Goal: Ask a question

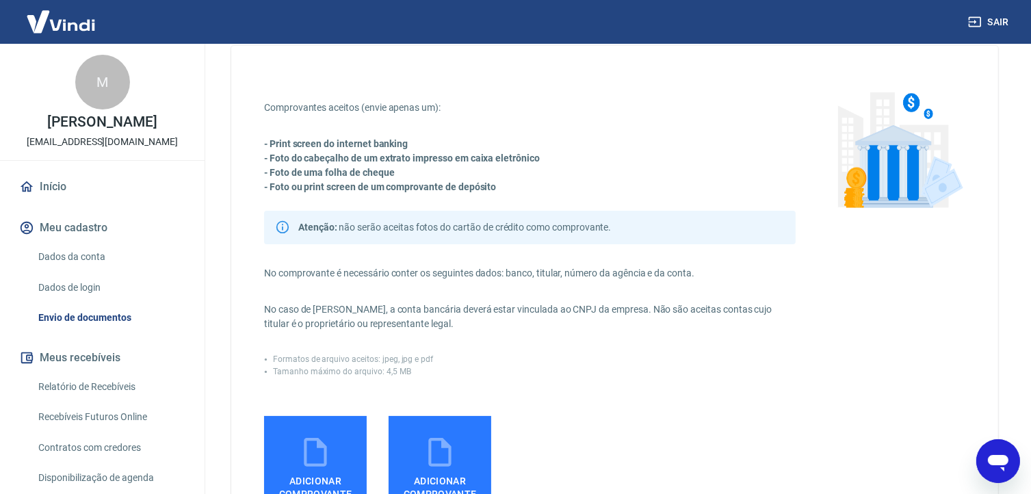
scroll to position [68, 0]
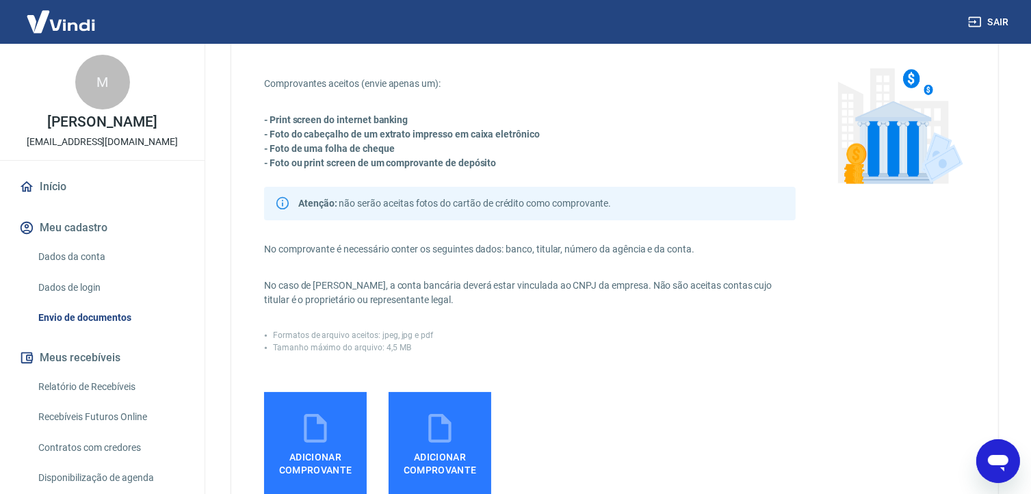
click at [1002, 450] on icon "Abrir janela de mensagens" at bounding box center [997, 460] width 25 height 25
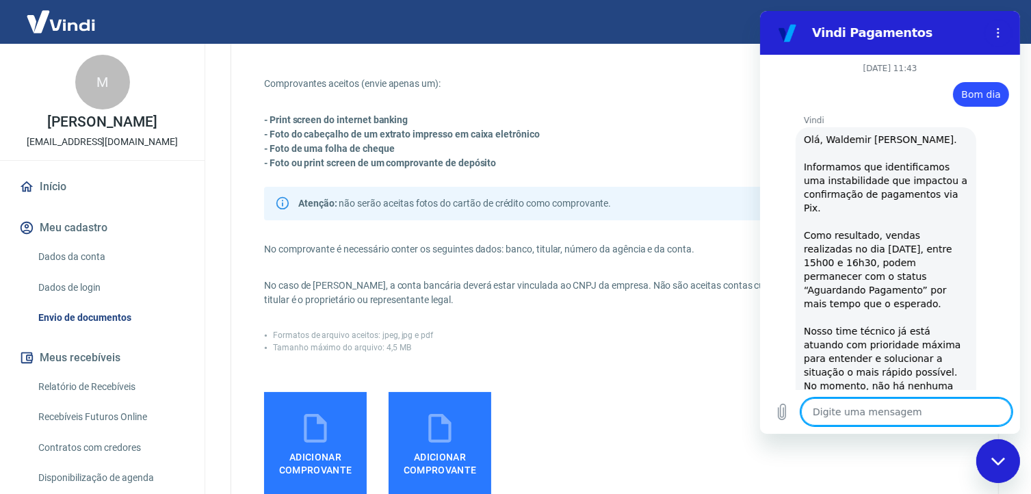
scroll to position [877, 0]
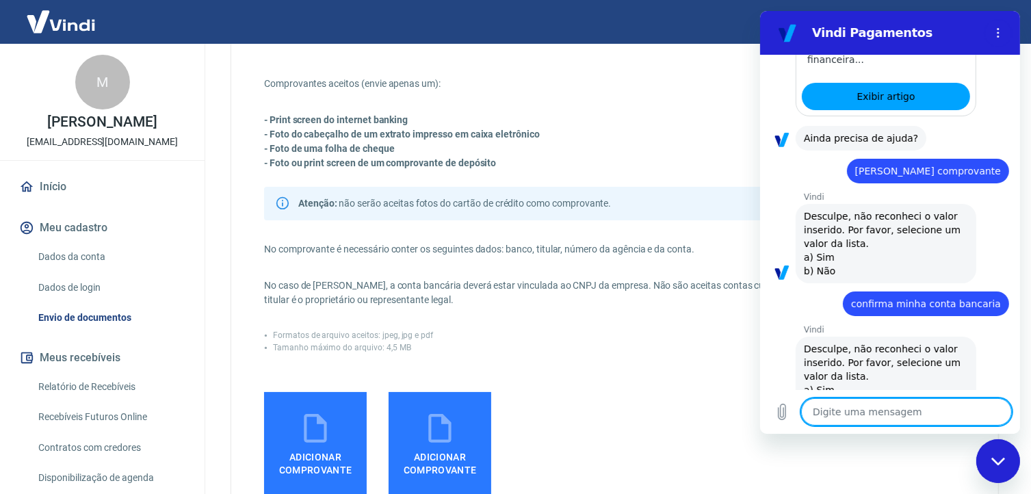
click at [850, 414] on textarea at bounding box center [905, 411] width 211 height 27
type textarea "B"
type textarea "x"
type textarea "Bo"
type textarea "x"
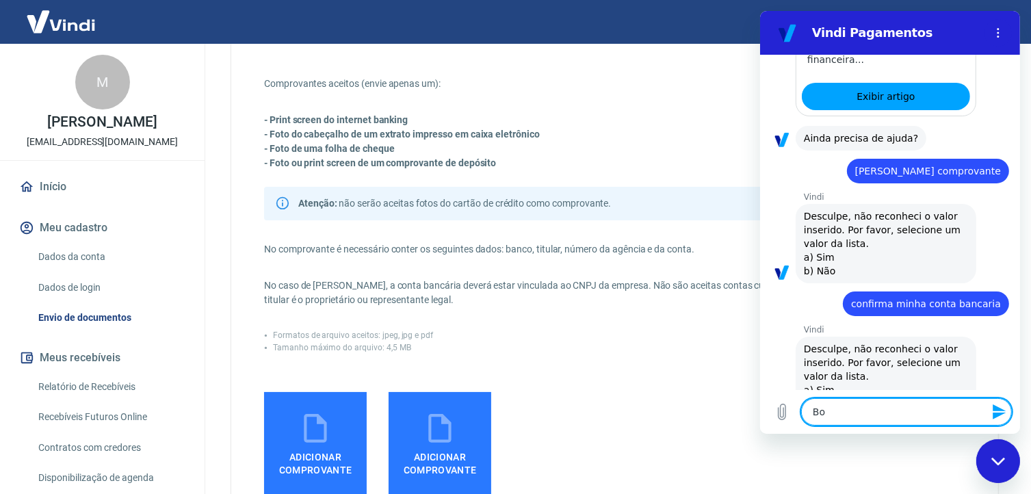
type textarea "Bom"
type textarea "x"
type textarea "Bom"
type textarea "x"
type textarea "Bom d"
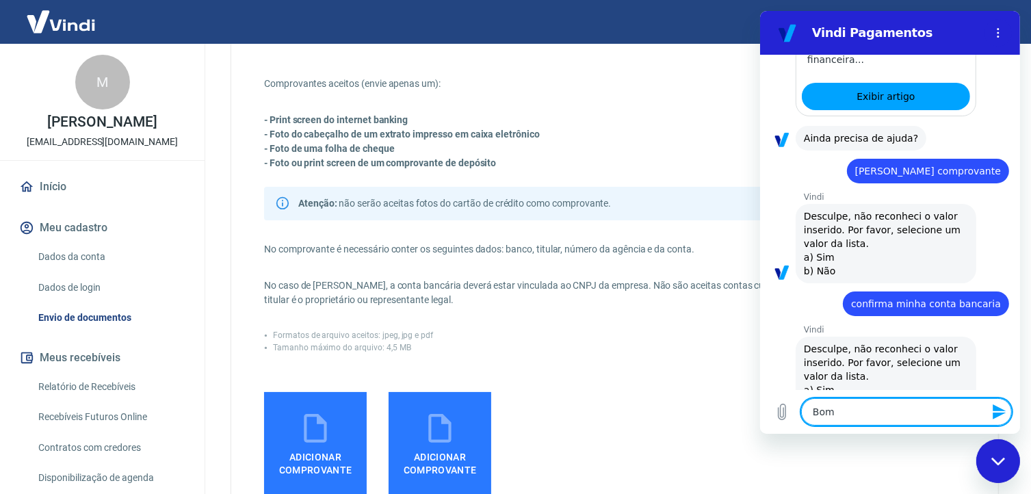
type textarea "x"
type textarea "Bom di"
type textarea "x"
type textarea "Bom dia"
type textarea "x"
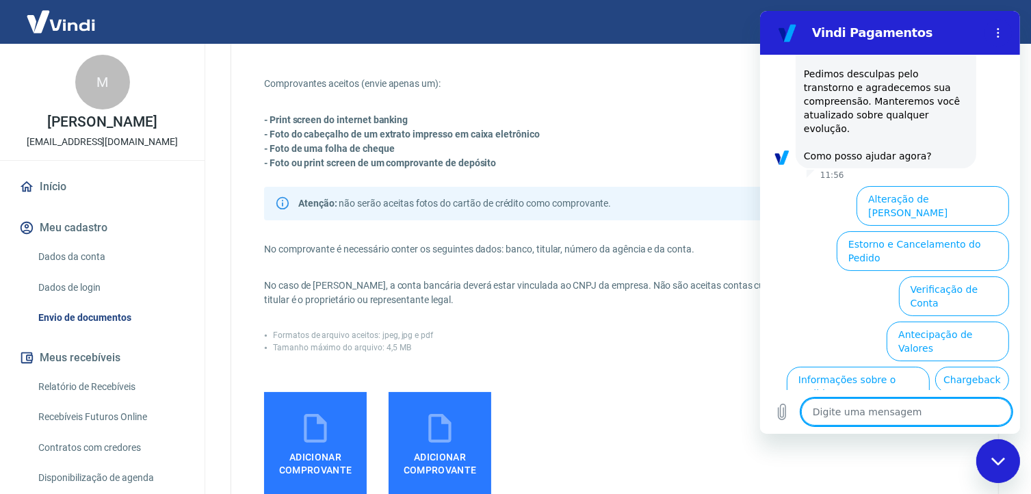
scroll to position [1619, 0]
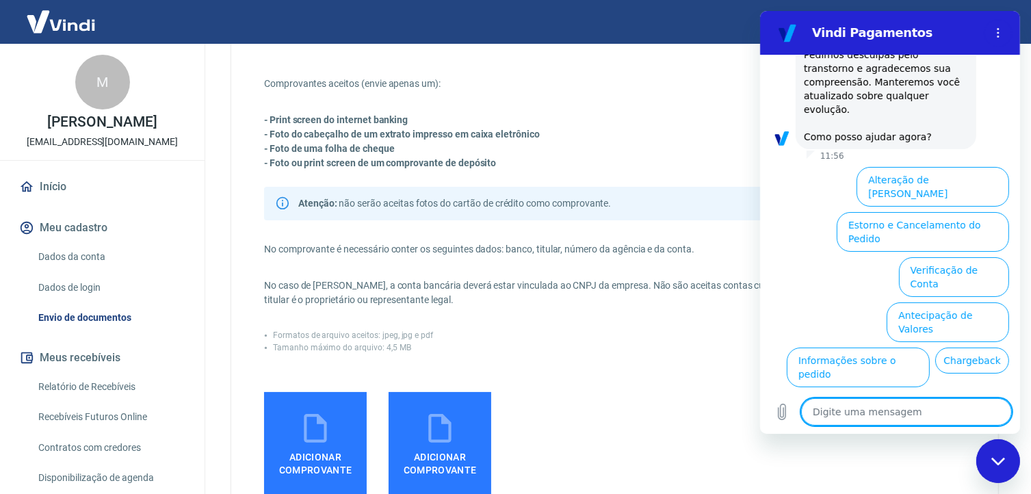
click at [869, 419] on textarea at bounding box center [905, 411] width 211 height 27
click at [926, 257] on button "Verificação de Conta" at bounding box center [953, 277] width 110 height 40
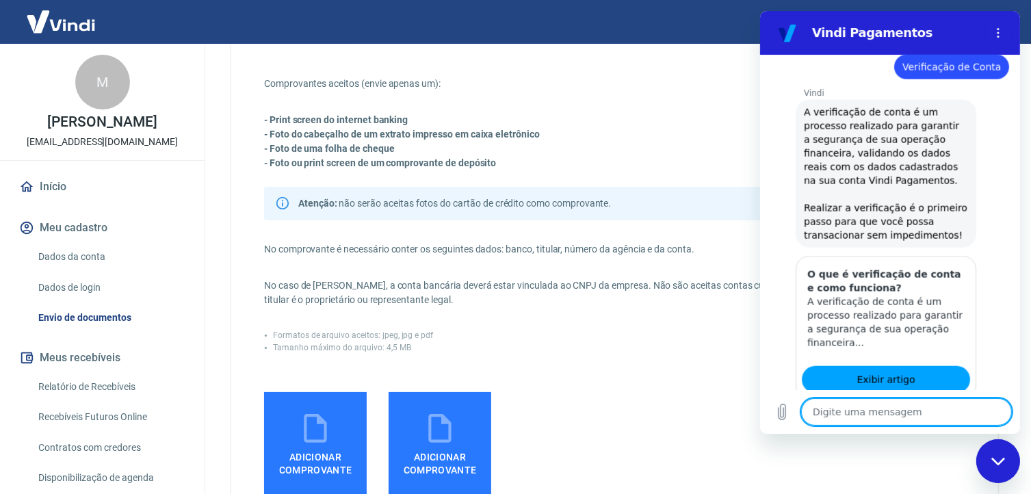
scroll to position [1756, 0]
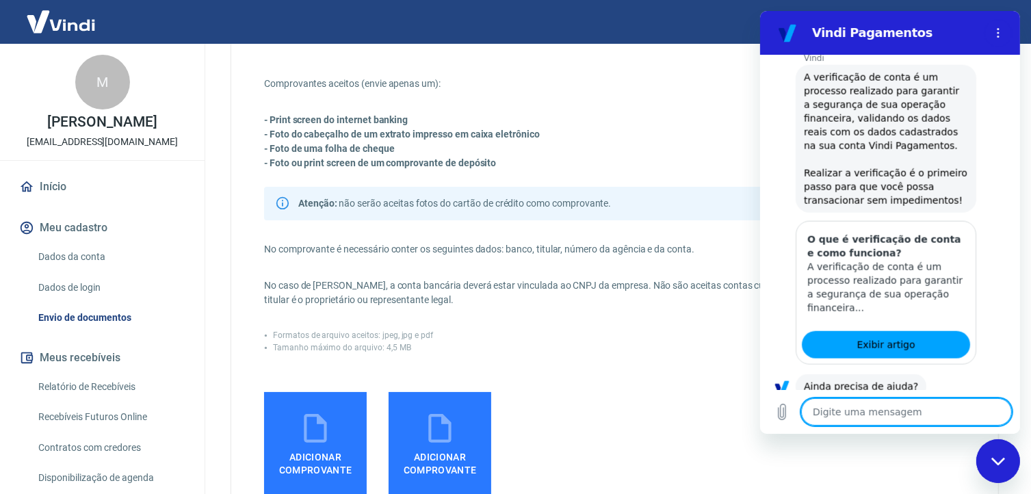
click at [934, 417] on button "Sim" at bounding box center [941, 430] width 40 height 26
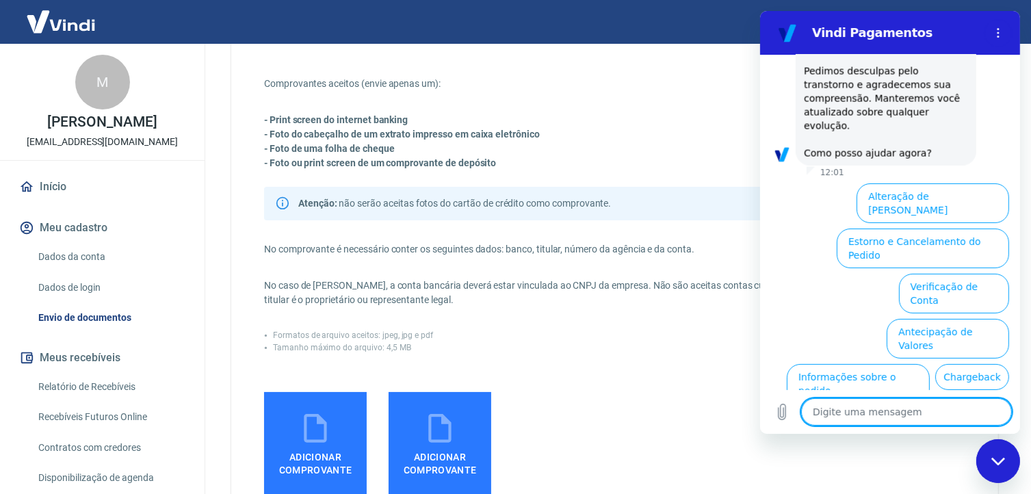
scroll to position [2426, 0]
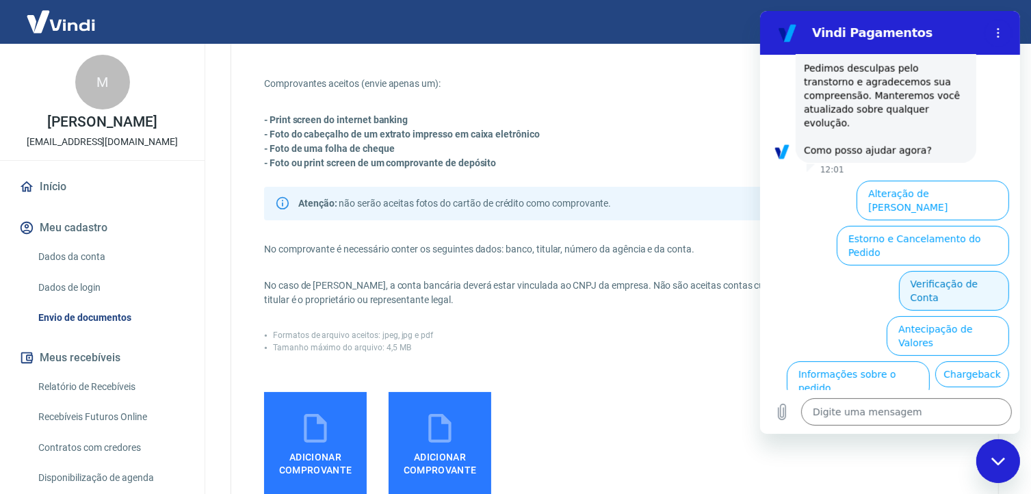
click at [930, 271] on button "Verificação de Conta" at bounding box center [953, 291] width 110 height 40
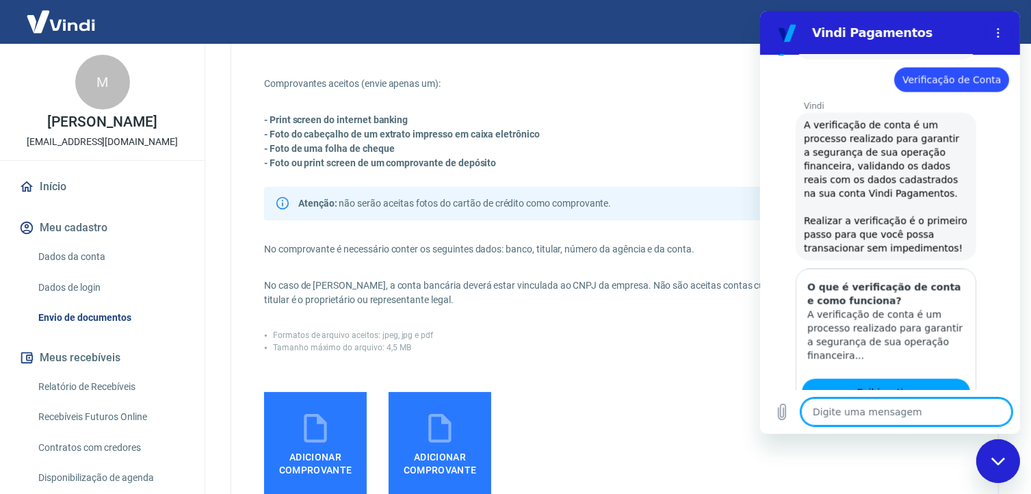
scroll to position [2563, 0]
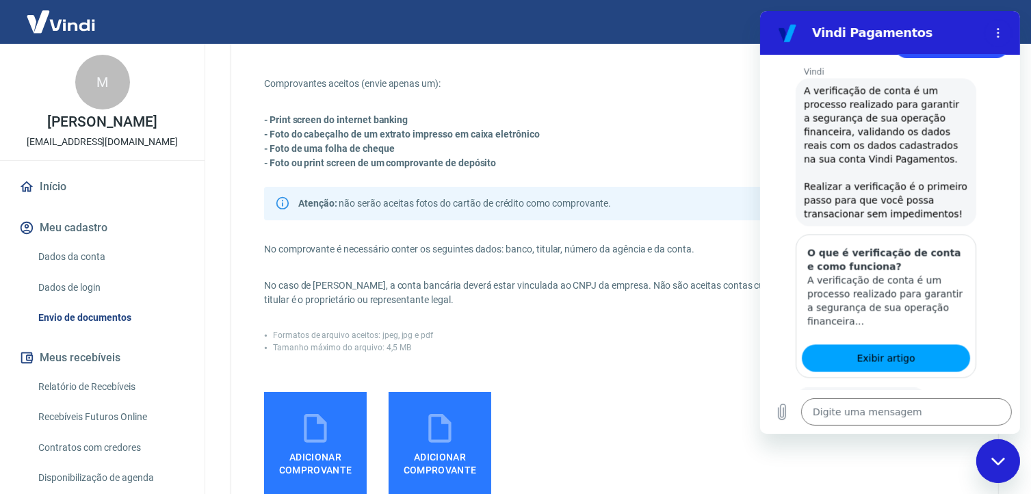
click at [934, 430] on button "Sim" at bounding box center [941, 443] width 40 height 26
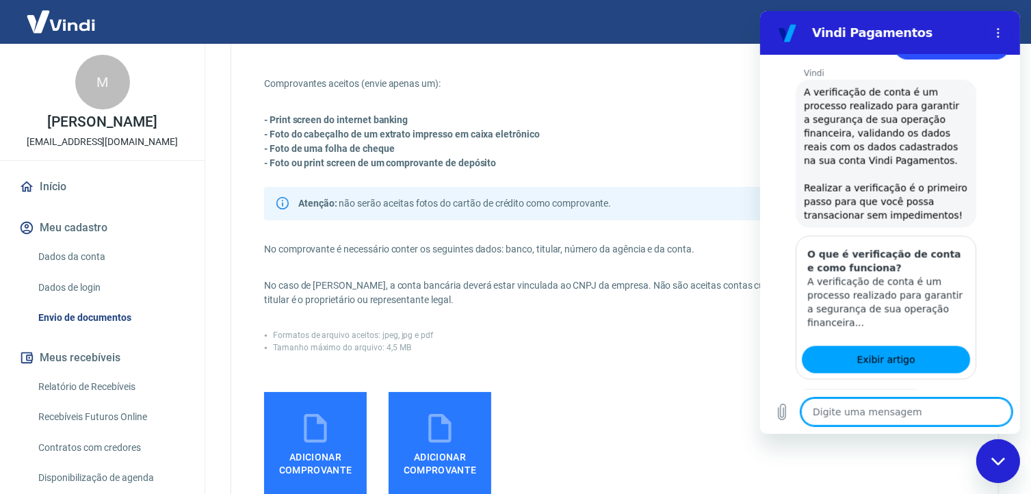
scroll to position [2565, 0]
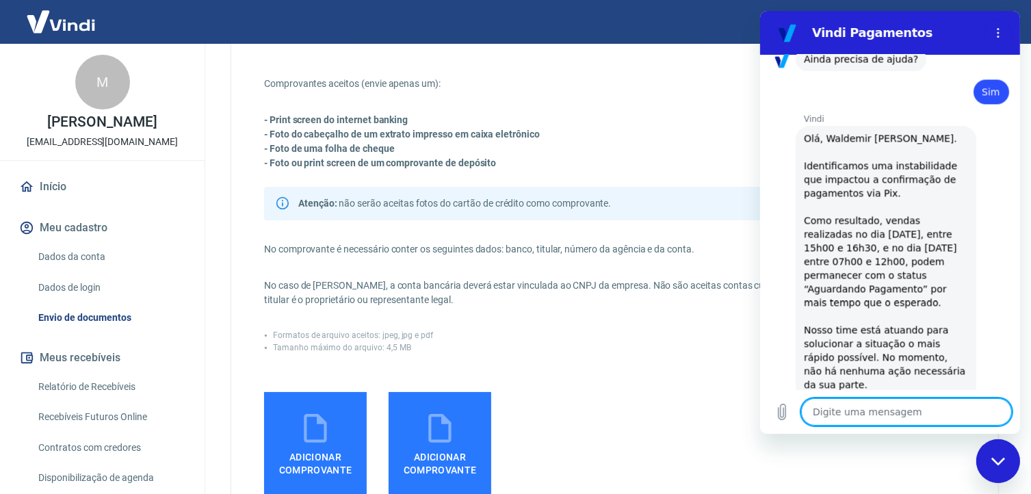
type textarea "x"
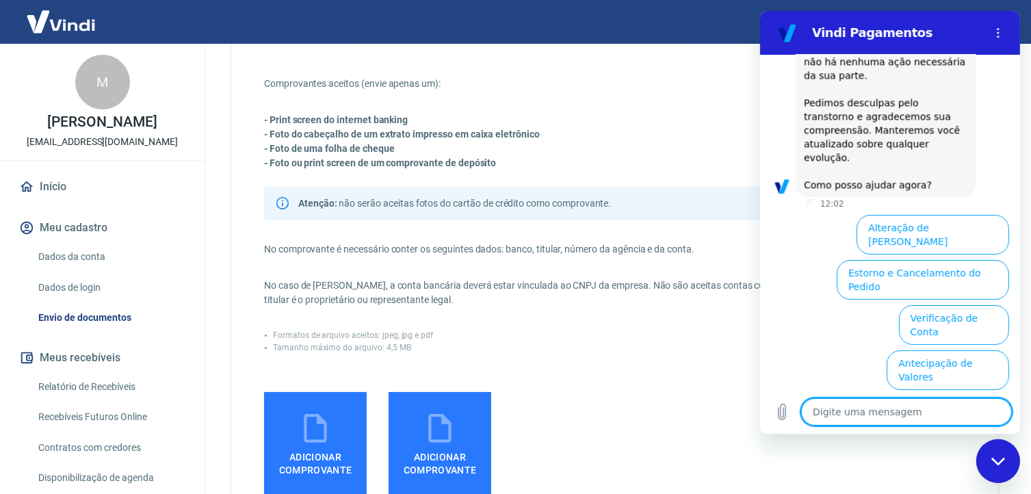
scroll to position [3232, 0]
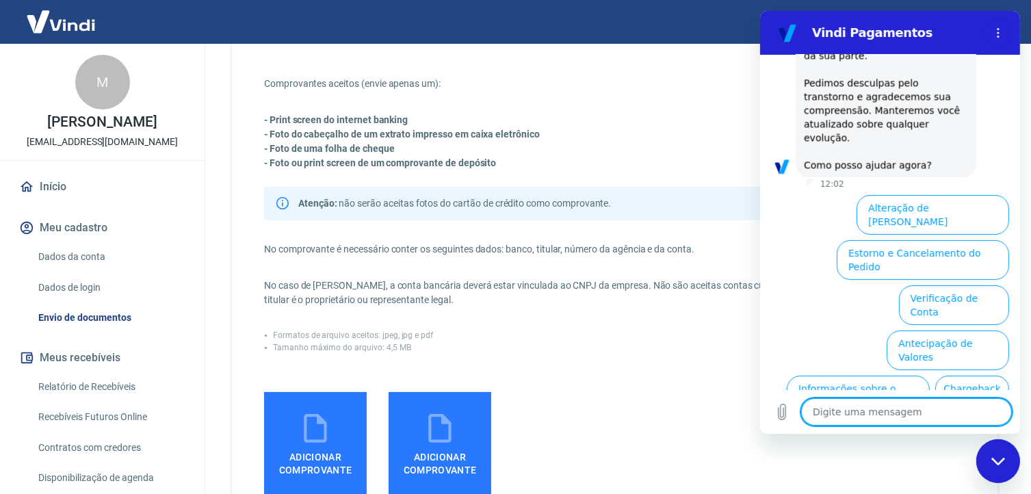
click at [860, 415] on textarea at bounding box center [905, 411] width 211 height 27
type textarea "f"
type textarea "x"
type textarea "fa"
type textarea "x"
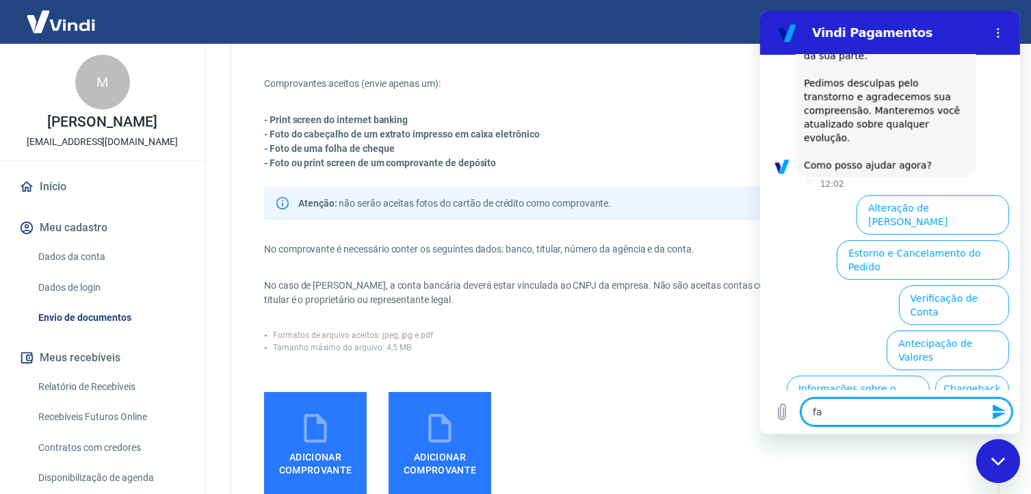
type textarea "fal"
type textarea "x"
type textarea "fala"
type textarea "x"
type textarea "falar"
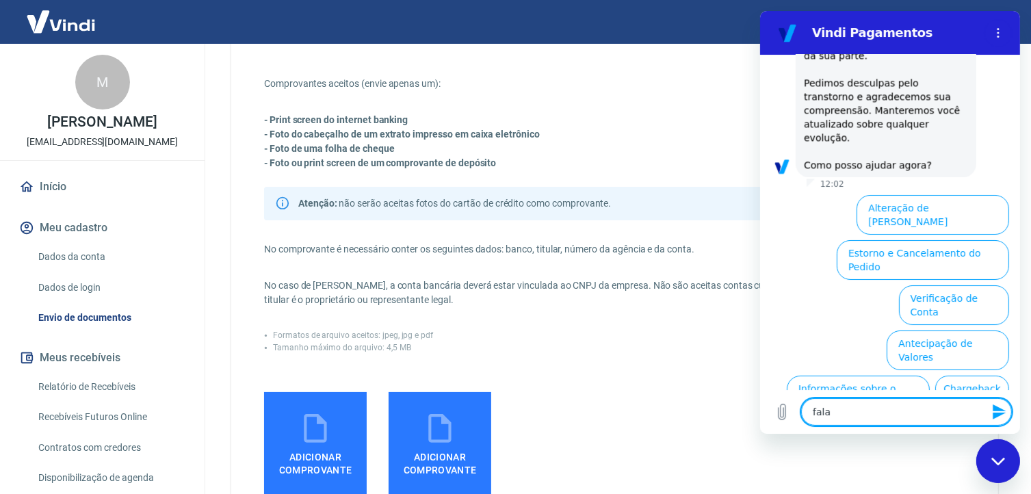
type textarea "x"
type textarea "falar"
type textarea "x"
type textarea "falar c"
type textarea "x"
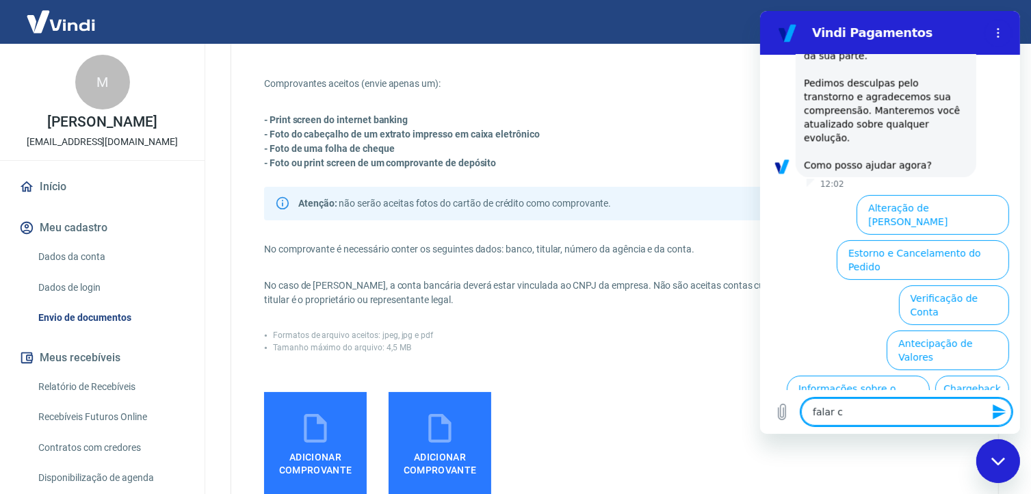
type textarea "falar co"
type textarea "x"
type textarea "falar com"
type textarea "x"
type textarea "falar com"
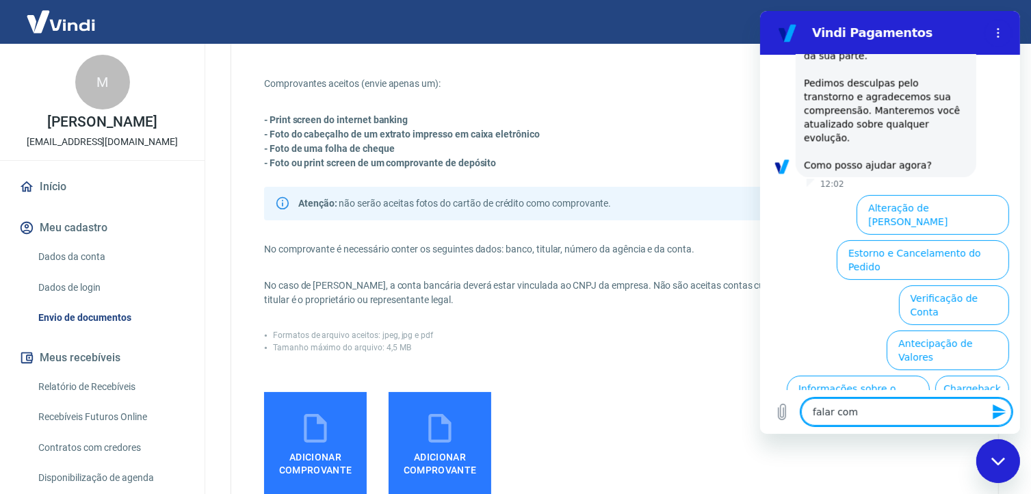
type textarea "x"
type textarea "falar com a"
type textarea "x"
type textarea "falar com at"
type textarea "x"
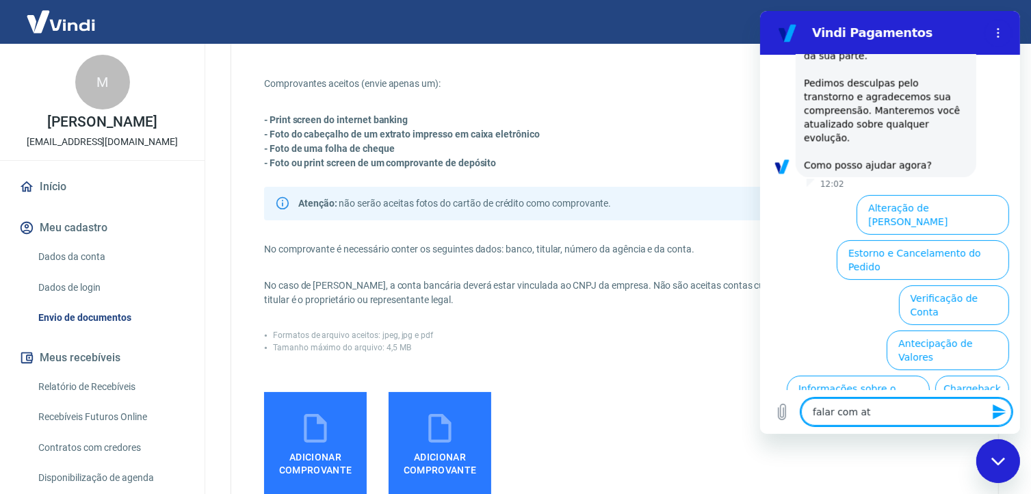
type textarea "falar com ate"
type textarea "x"
type textarea "falar com [GEOGRAPHIC_DATA]"
type textarea "x"
type textarea "falar com atend"
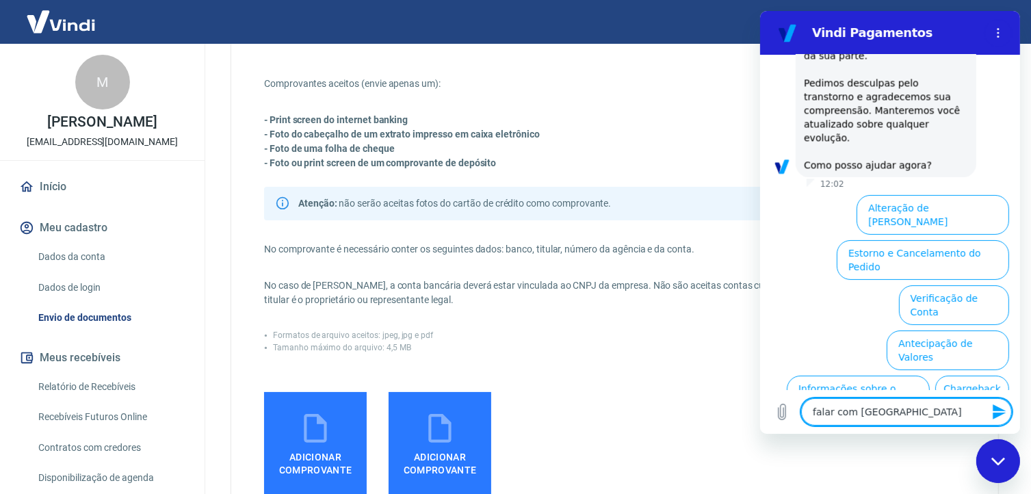
type textarea "x"
type textarea "falar com atende"
type textarea "x"
type textarea "falar com atenden"
type textarea "x"
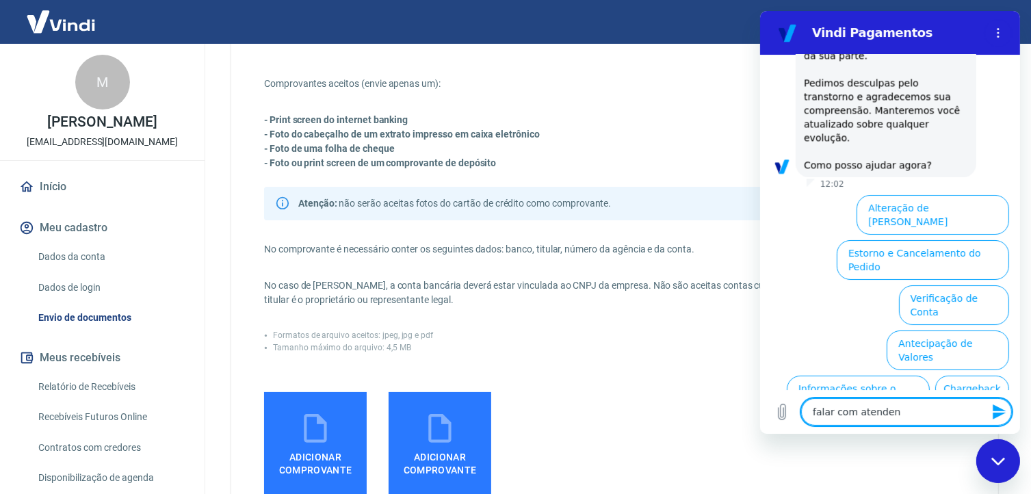
type textarea "falar com atendent"
type textarea "x"
type textarea "falar com atendente"
type textarea "x"
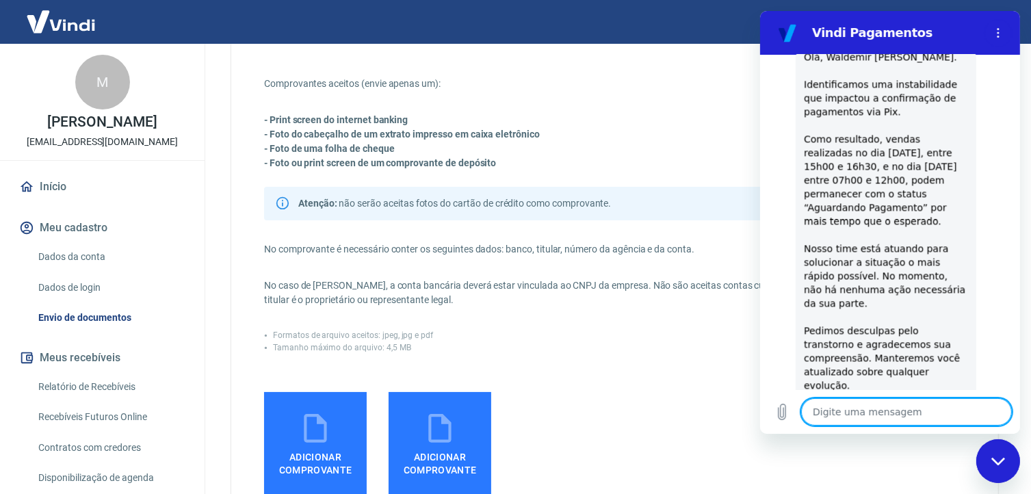
type textarea "x"
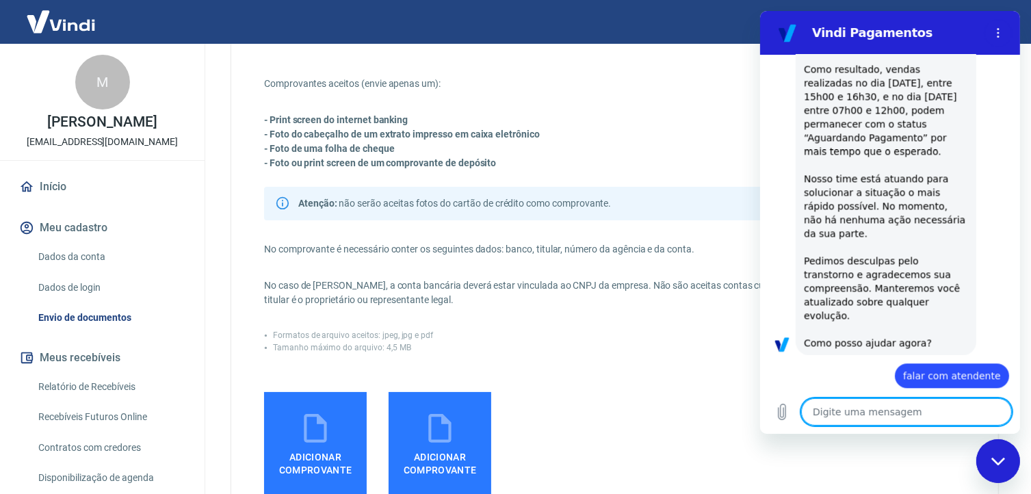
scroll to position [3057, 0]
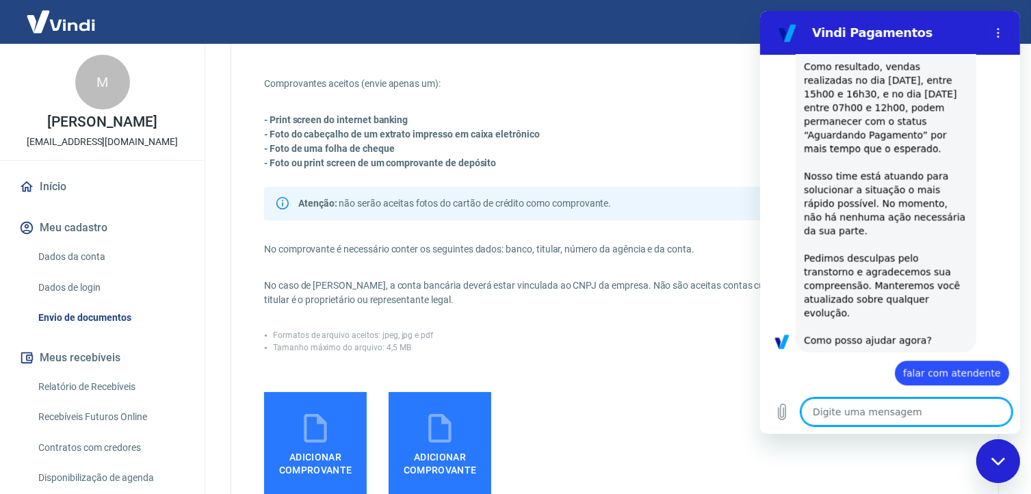
click at [881, 417] on textarea at bounding box center [905, 411] width 211 height 27
type textarea "A"
type textarea "x"
type textarea "At"
type textarea "x"
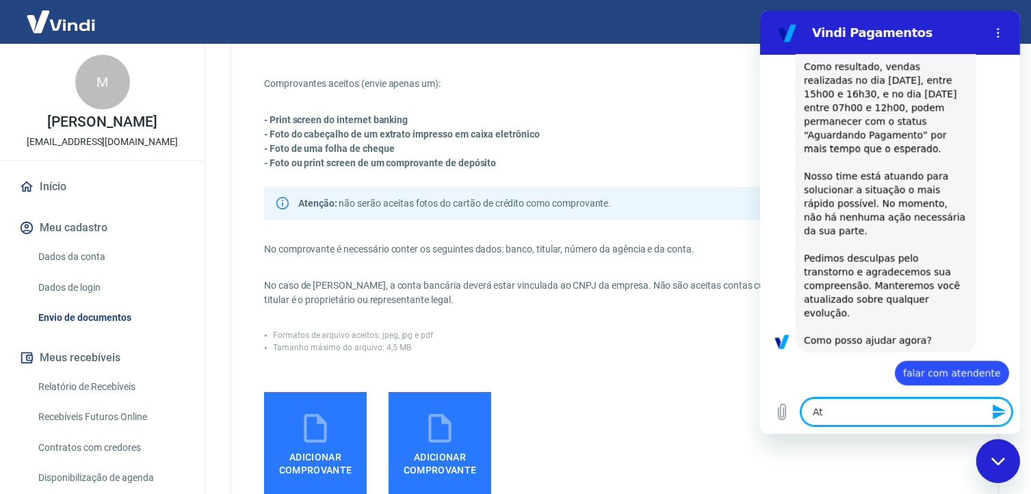
type textarea "Ate"
type textarea "x"
type textarea "Aten"
type textarea "x"
type textarea "Atend"
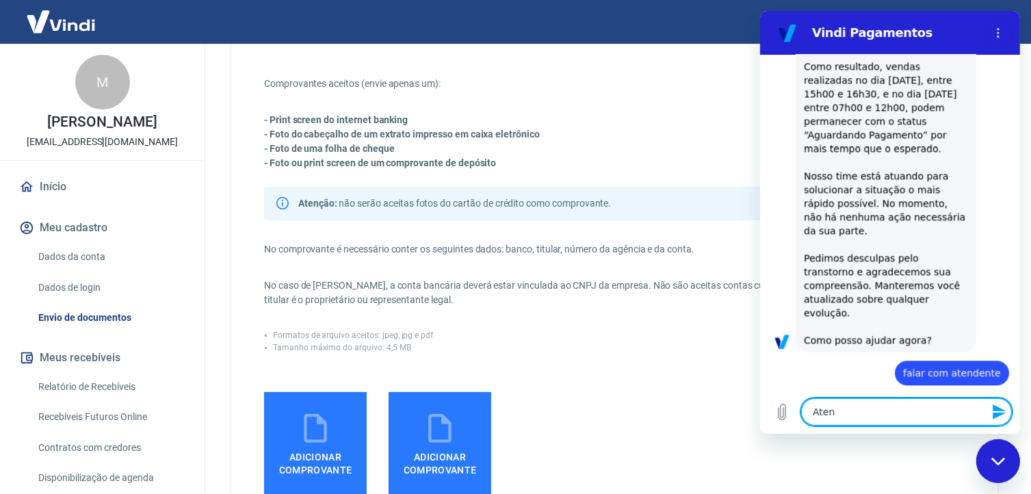
type textarea "x"
type textarea "Atende"
type textarea "x"
type textarea "Atenden"
type textarea "x"
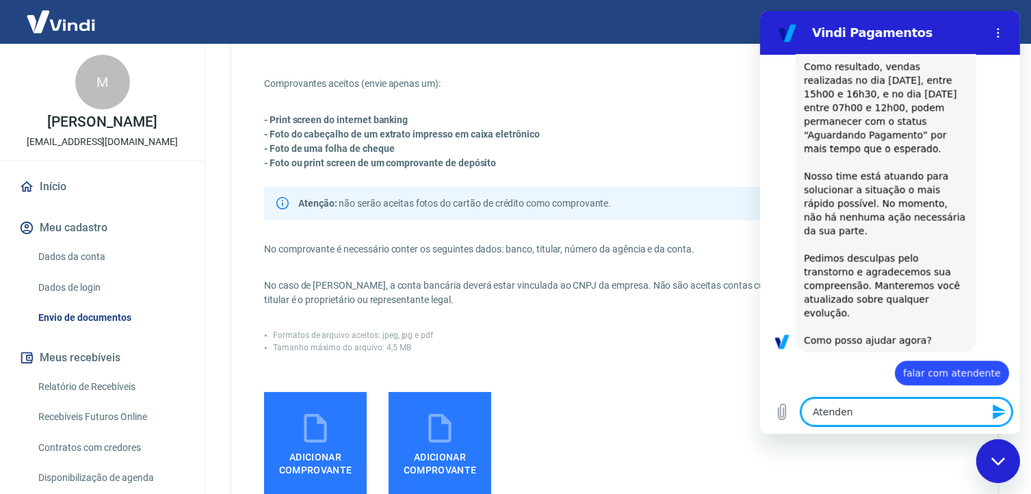
type textarea "Atendent"
type textarea "x"
type textarea "Atendente"
type textarea "x"
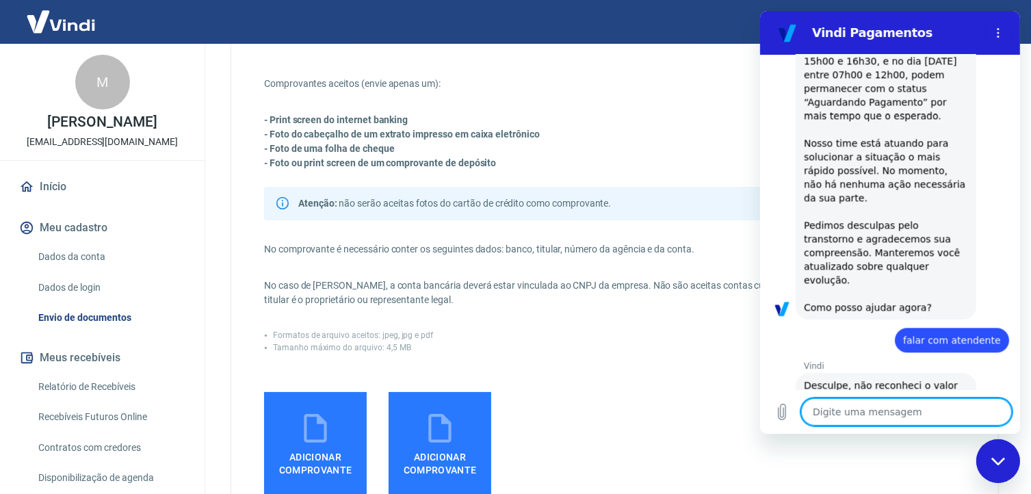
type textarea "x"
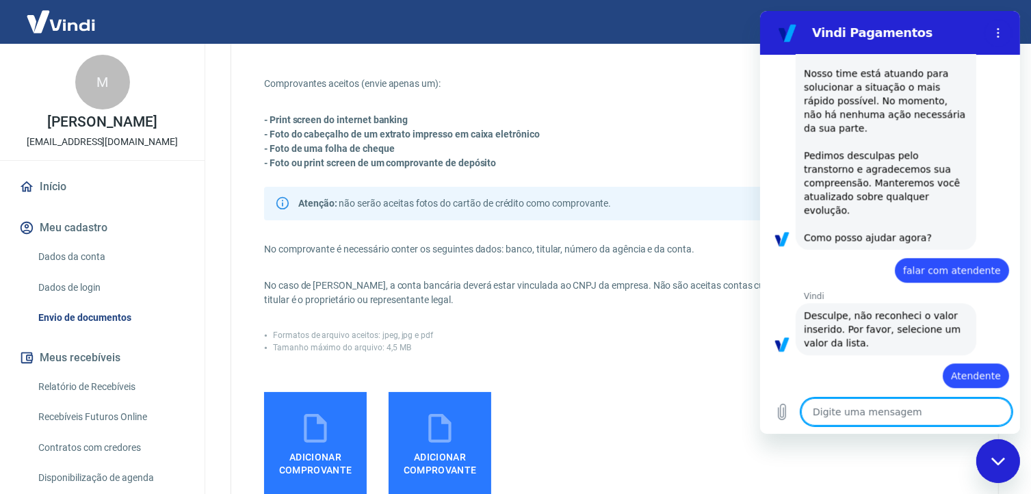
scroll to position [3163, 0]
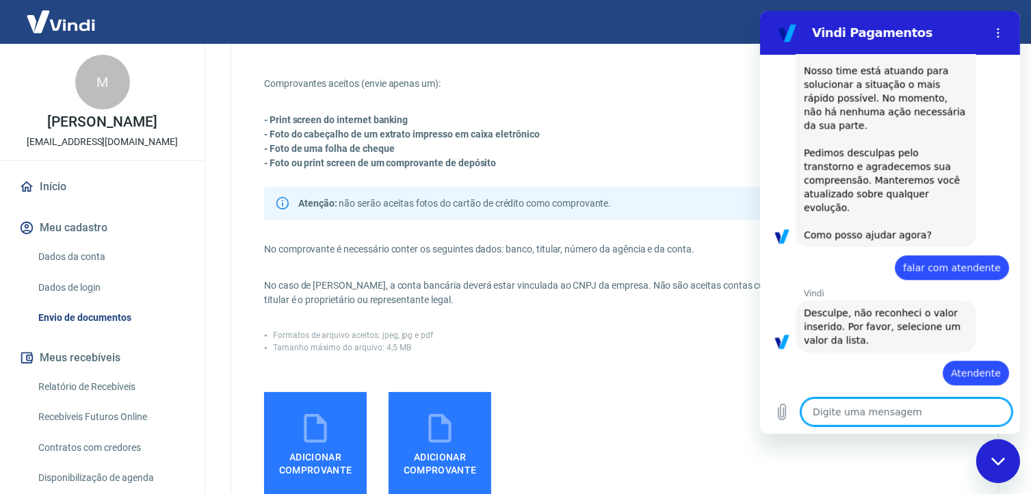
type textarea "s"
type textarea "x"
type textarea "su"
type textarea "x"
type textarea "sup"
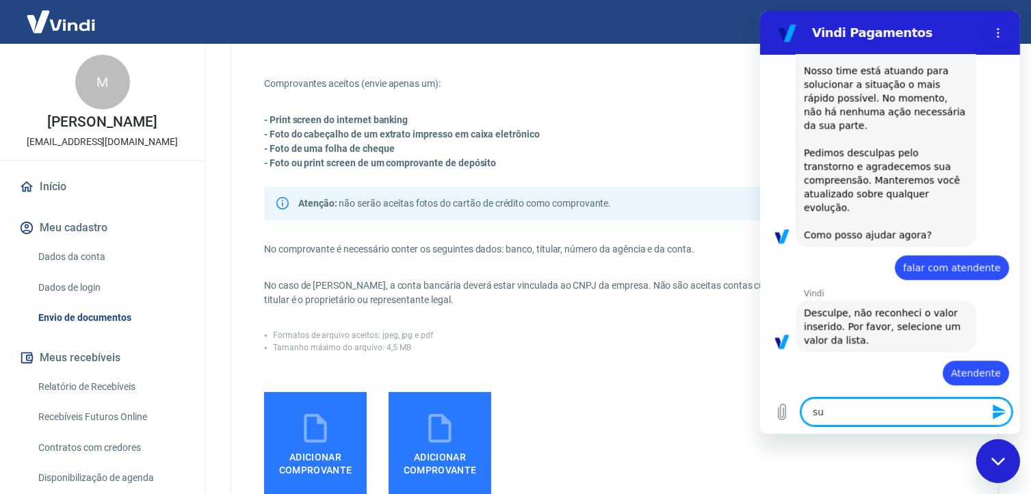
type textarea "x"
type textarea "supo"
type textarea "x"
type textarea "supor"
type textarea "x"
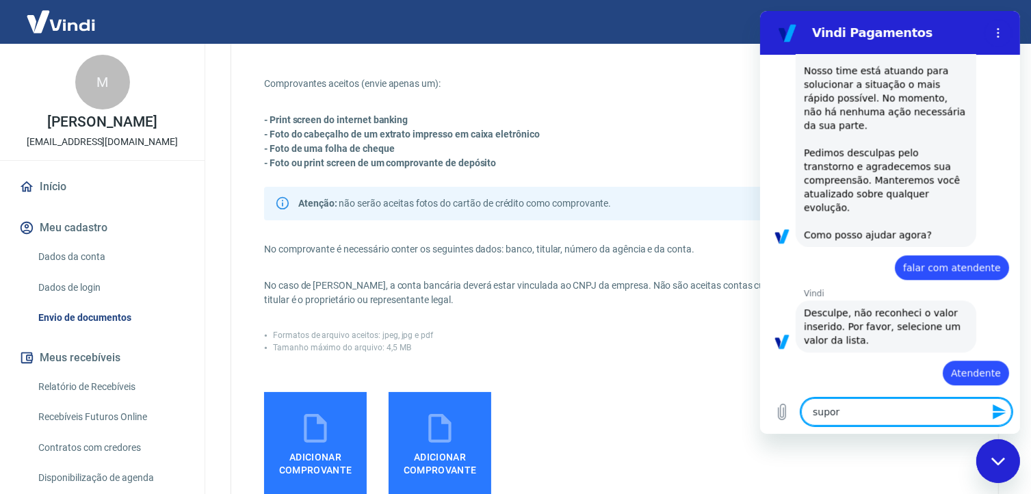
type textarea "suport"
type textarea "x"
type textarea "suporte"
type textarea "x"
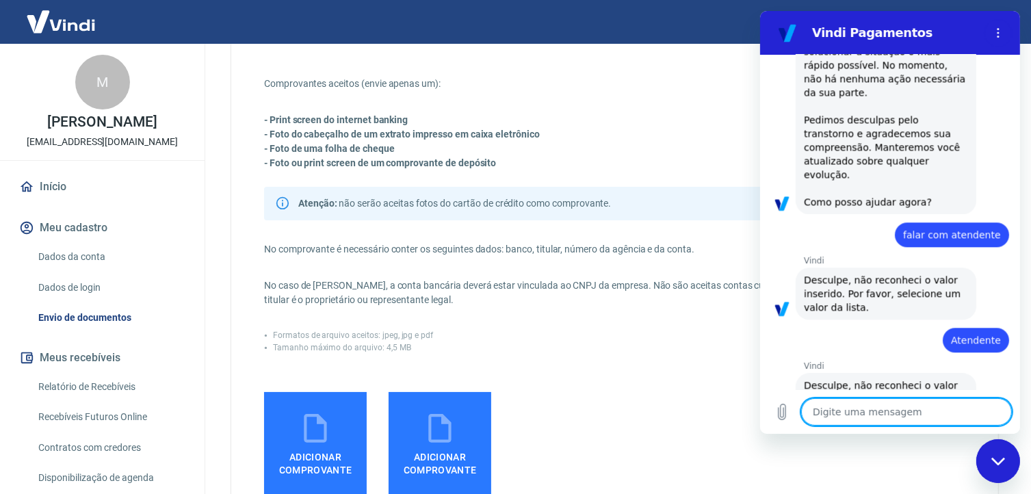
type textarea "x"
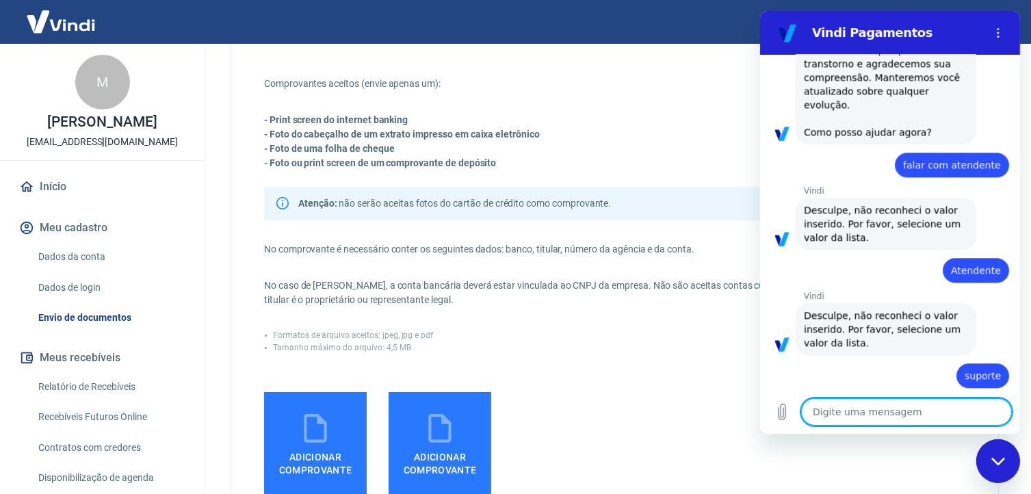
scroll to position [3268, 0]
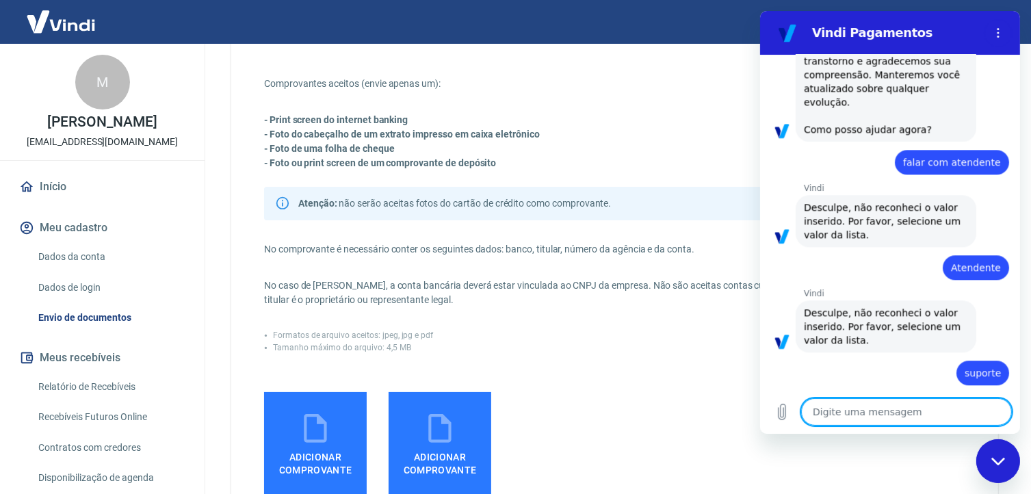
click at [839, 417] on textarea at bounding box center [905, 411] width 211 height 27
type textarea "W"
type textarea "x"
type textarea "WW"
type textarea "x"
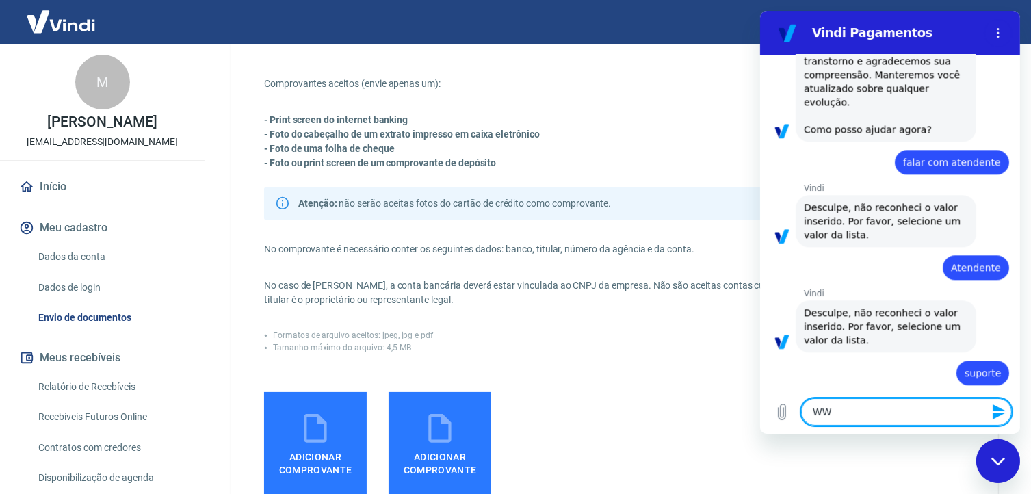
type textarea "WWW"
type textarea "x"
type textarea "WWWW"
type textarea "x"
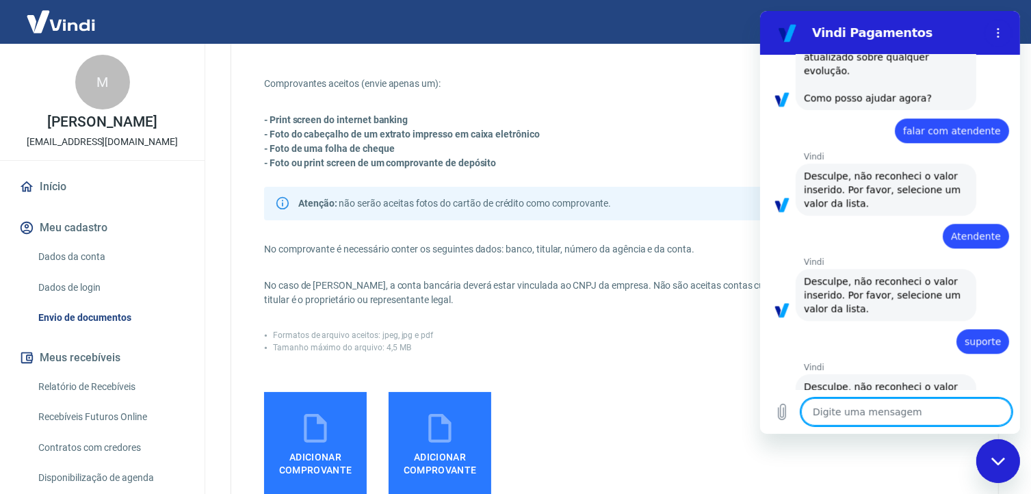
type textarea "x"
